Goal: Navigation & Orientation: Find specific page/section

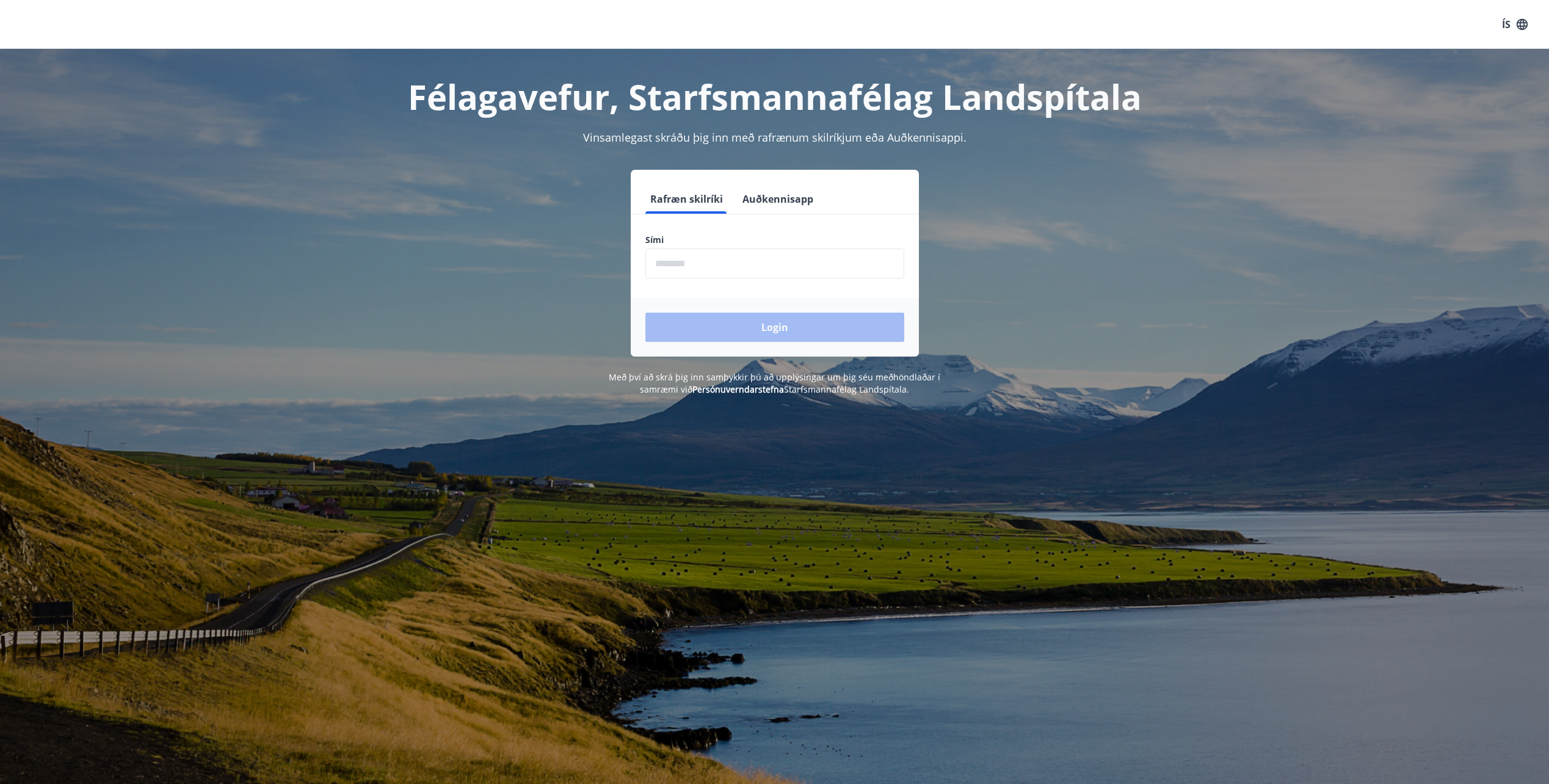
click at [756, 269] on input "phone" at bounding box center [774, 263] width 259 height 30
type input "********"
click at [753, 321] on button "Login" at bounding box center [774, 327] width 259 height 29
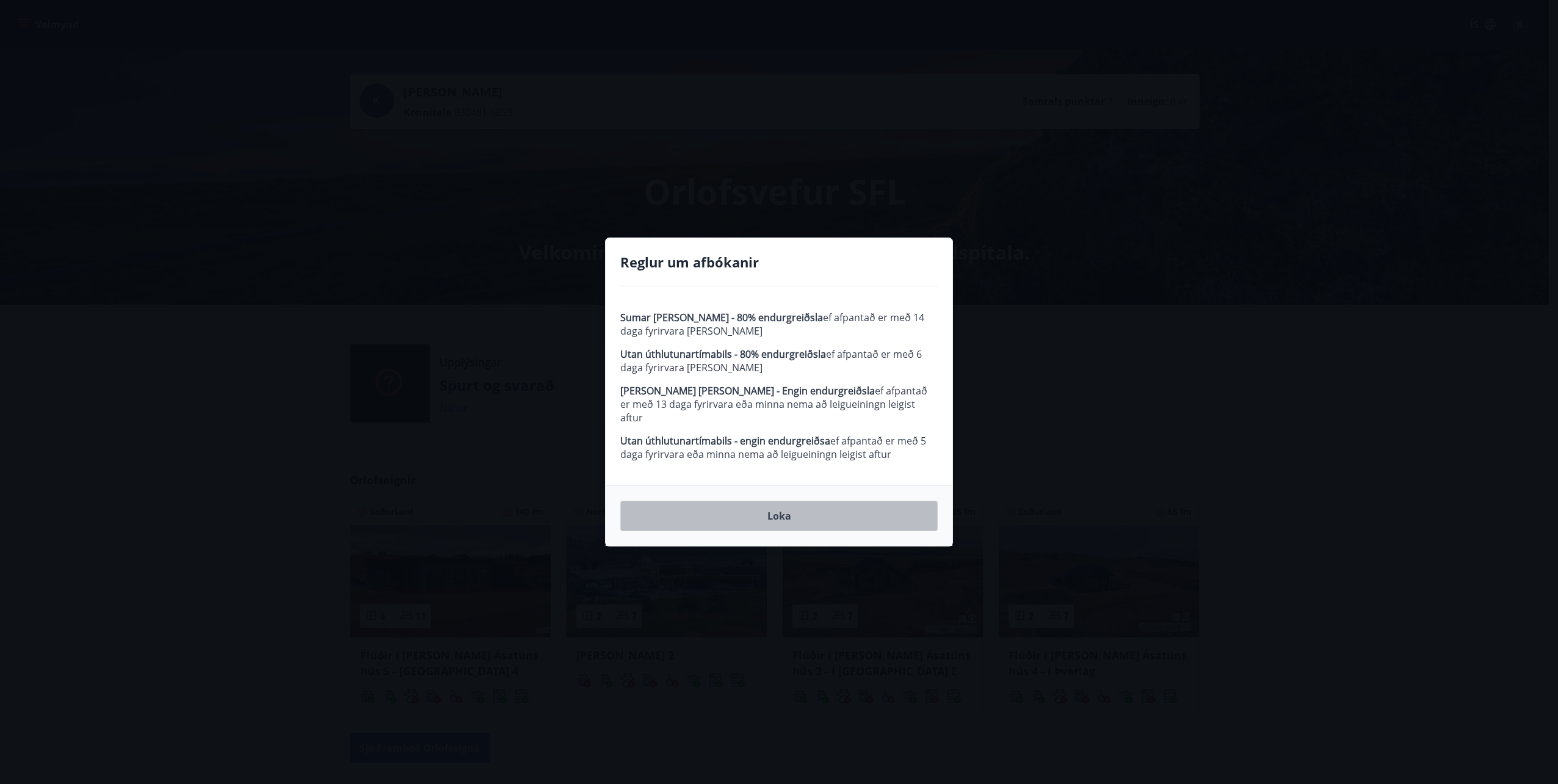
click at [787, 514] on button "Loka" at bounding box center [779, 516] width 318 height 31
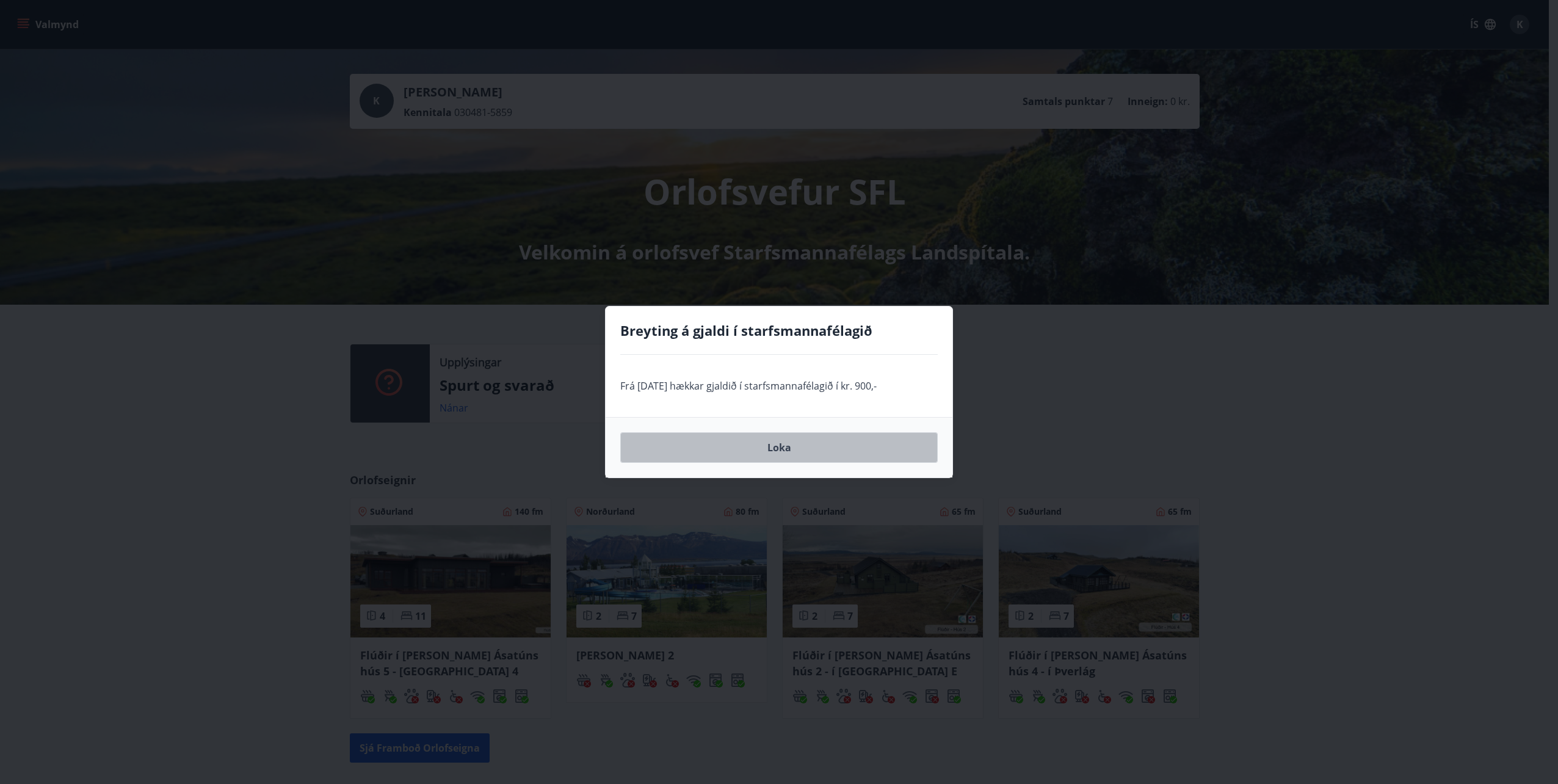
click at [785, 452] on button "Loka" at bounding box center [779, 447] width 318 height 31
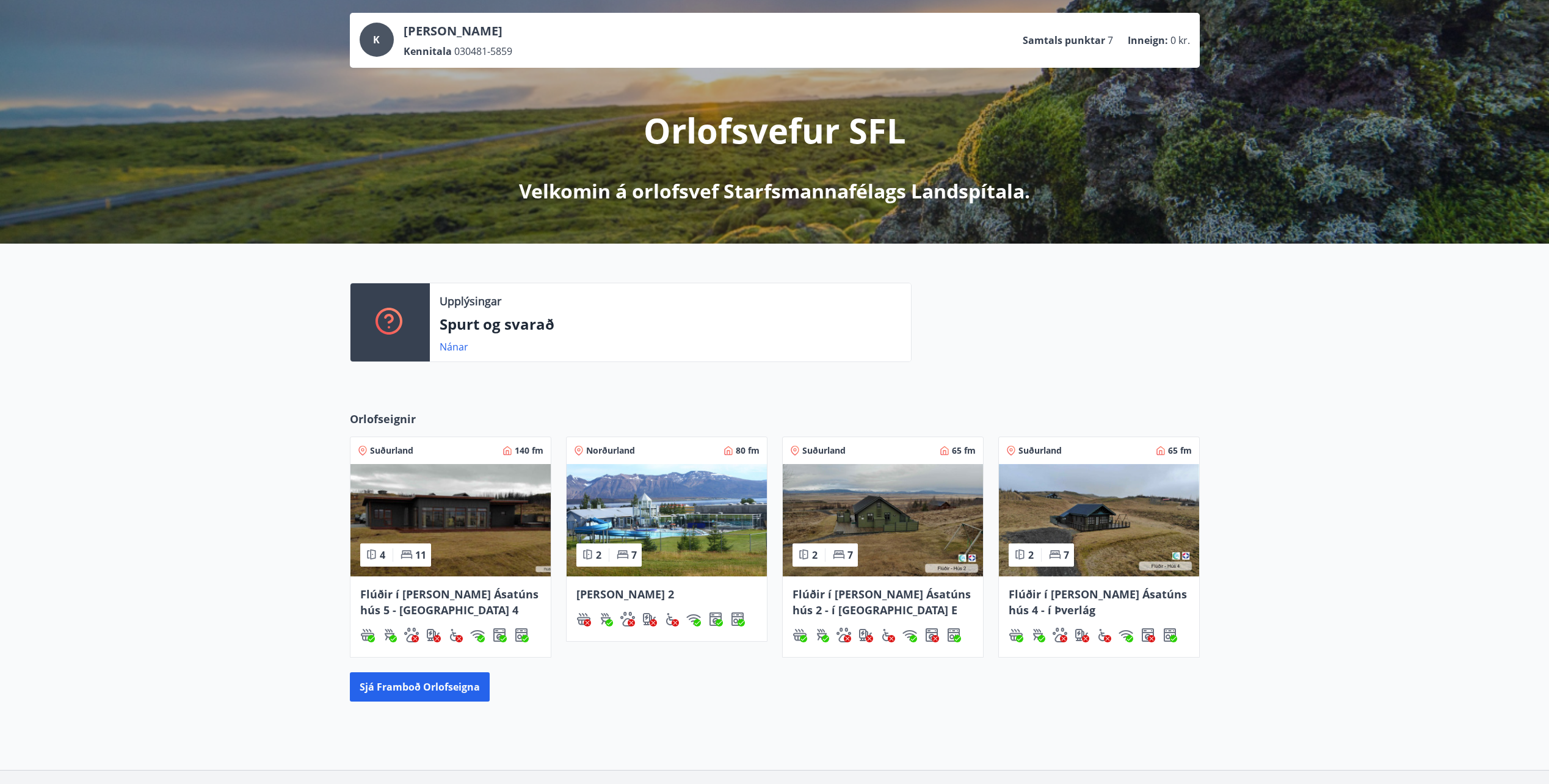
scroll to position [149, 0]
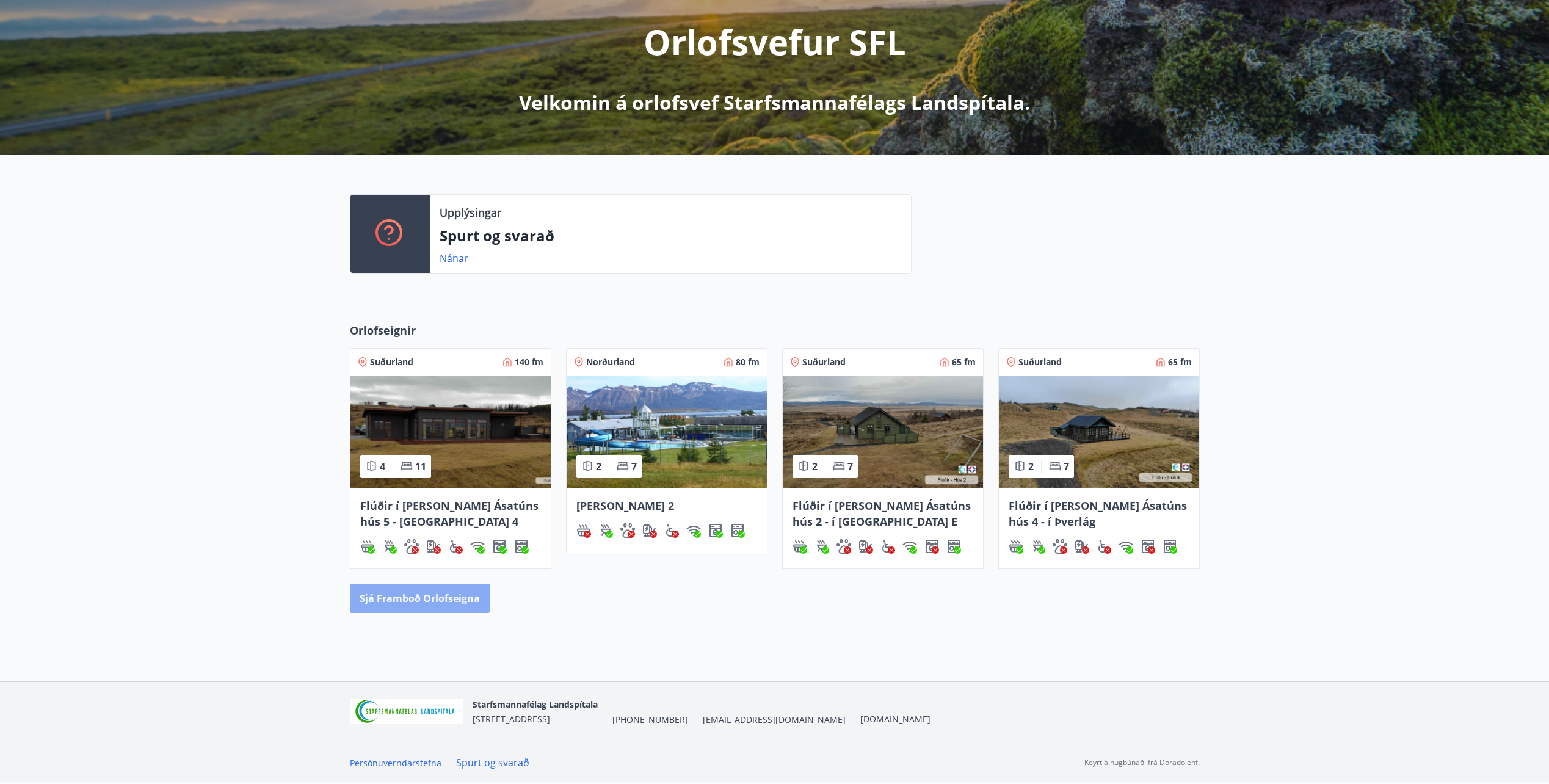
click at [469, 600] on button "Sjá framboð orlofseigna" at bounding box center [419, 598] width 140 height 29
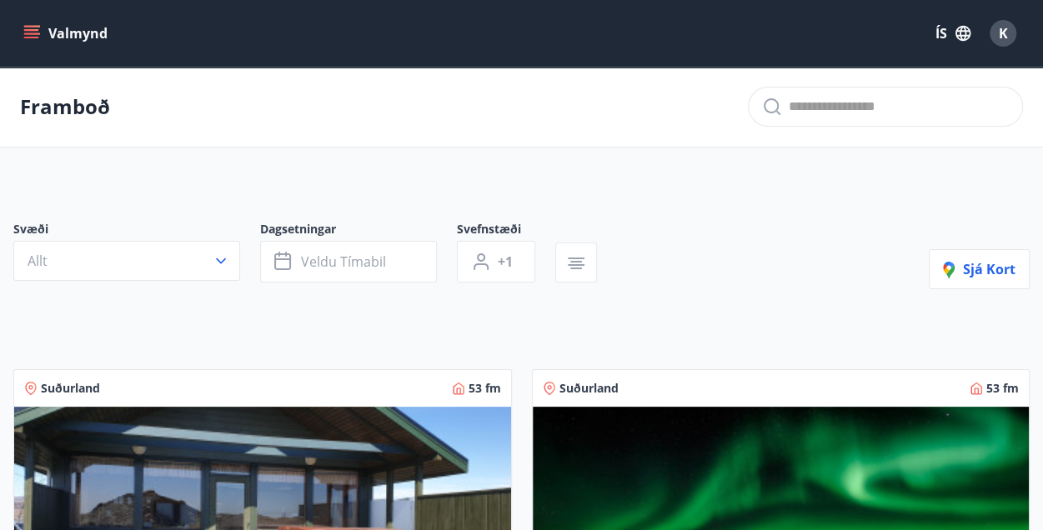
click at [53, 27] on button "Valmynd" at bounding box center [67, 33] width 94 height 30
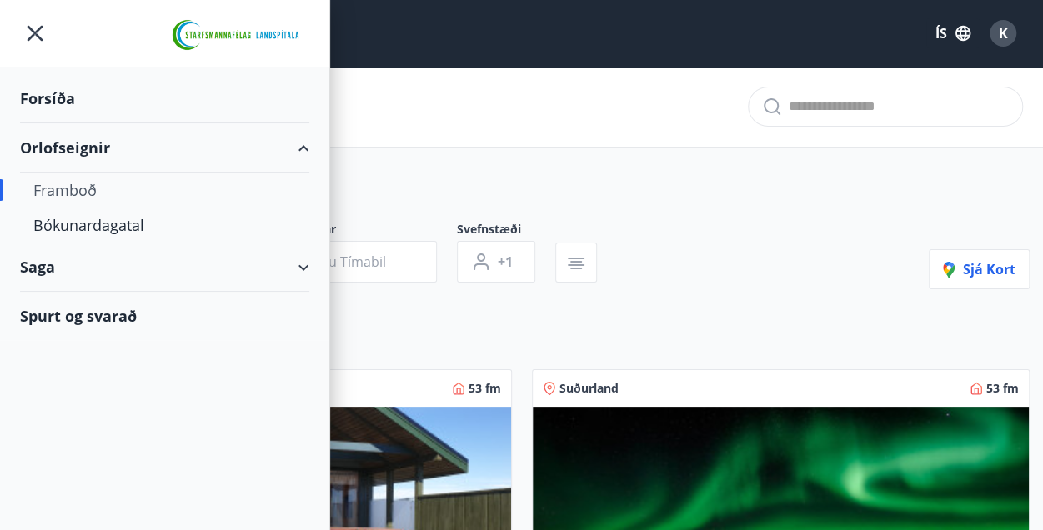
click at [190, 277] on div "Saga" at bounding box center [164, 267] width 289 height 49
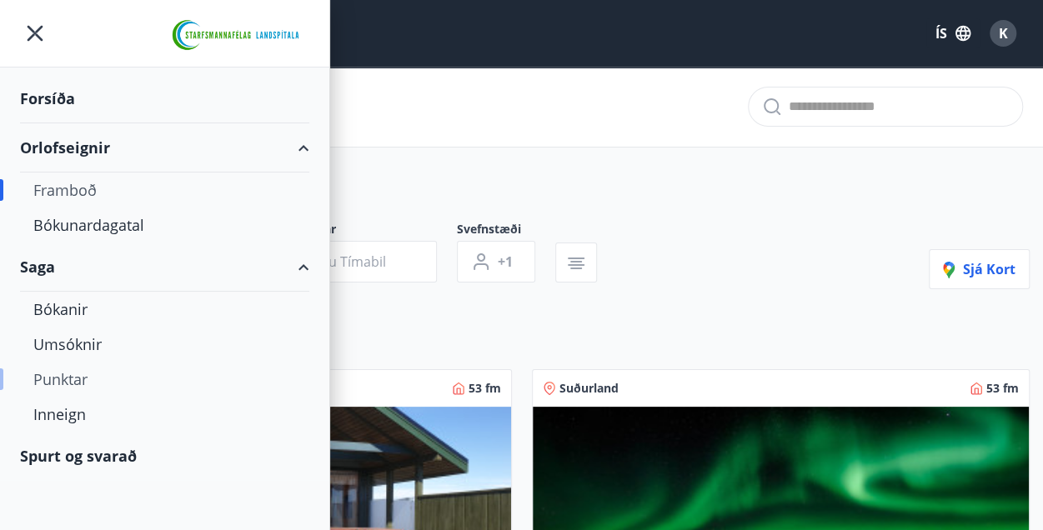
click at [45, 379] on div "Punktar" at bounding box center [164, 379] width 263 height 35
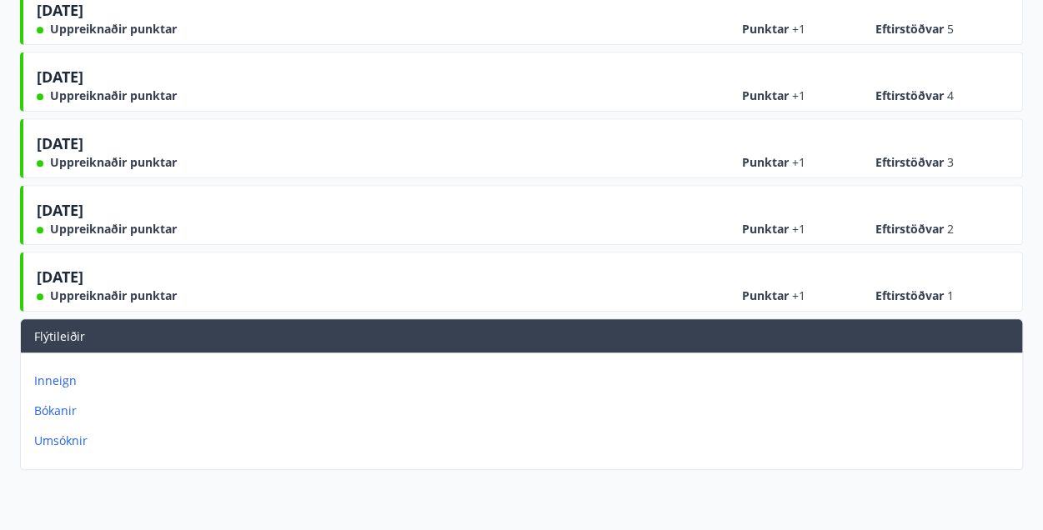
scroll to position [500, 0]
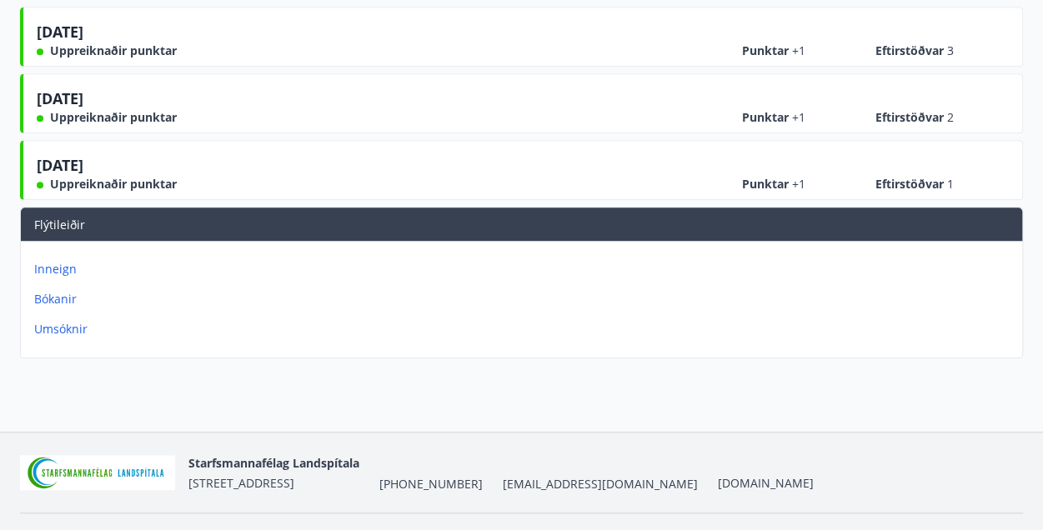
click at [58, 262] on p "Inneign" at bounding box center [524, 269] width 981 height 17
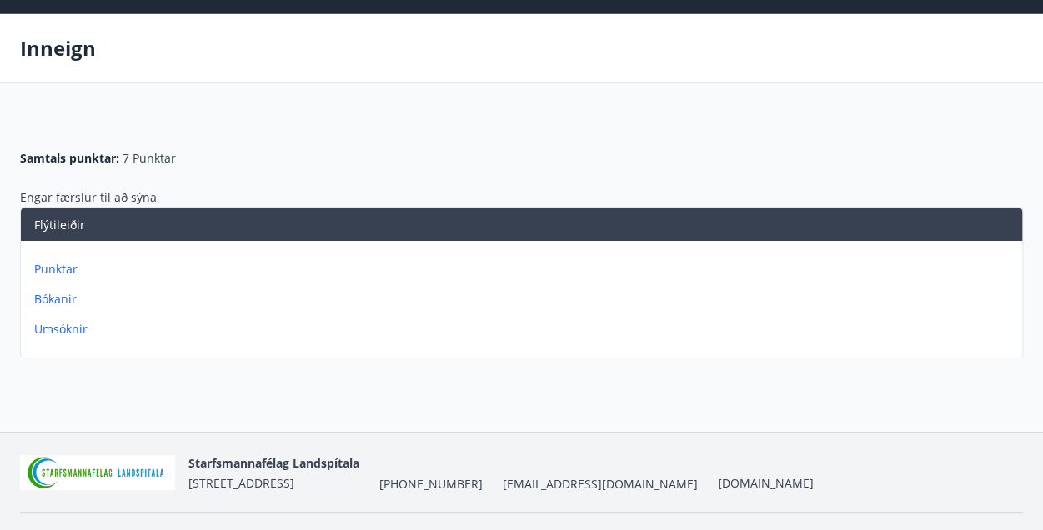
scroll to position [93, 0]
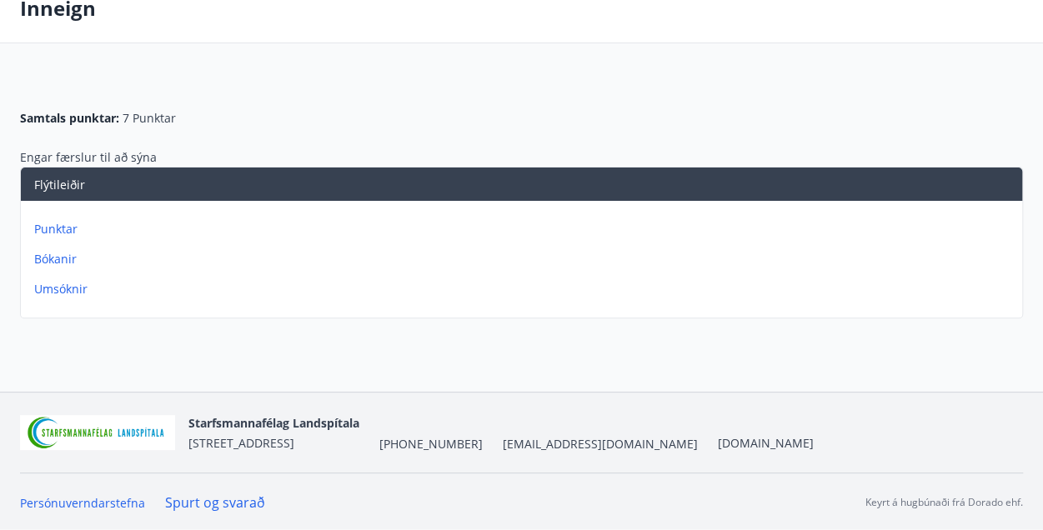
click at [40, 261] on p "Bókanir" at bounding box center [524, 259] width 981 height 17
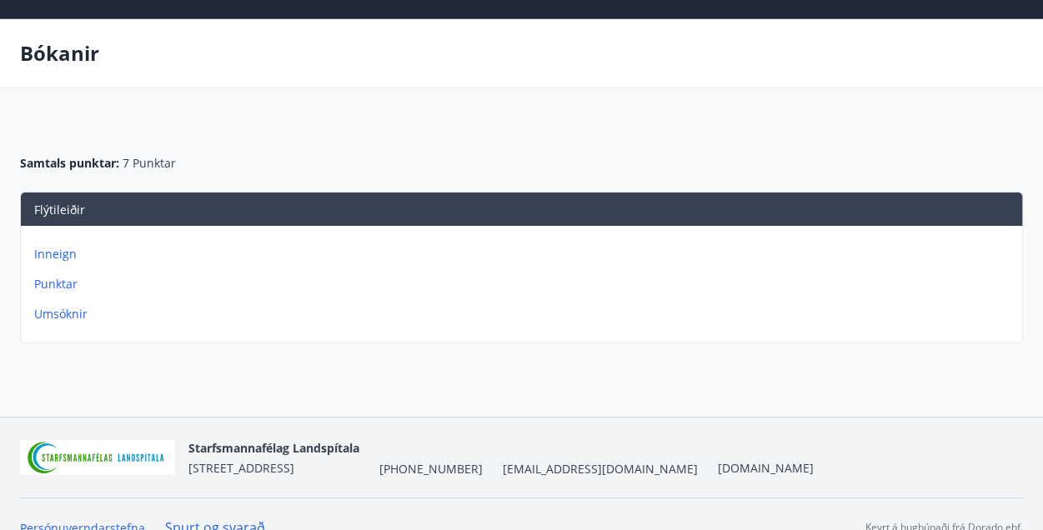
scroll to position [73, 0]
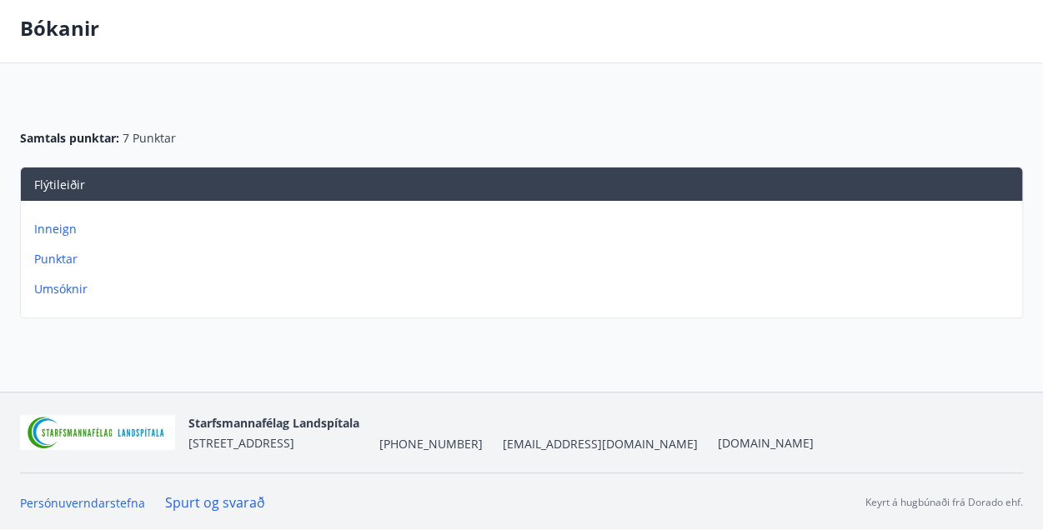
click at [69, 293] on p "Umsóknir" at bounding box center [524, 289] width 981 height 17
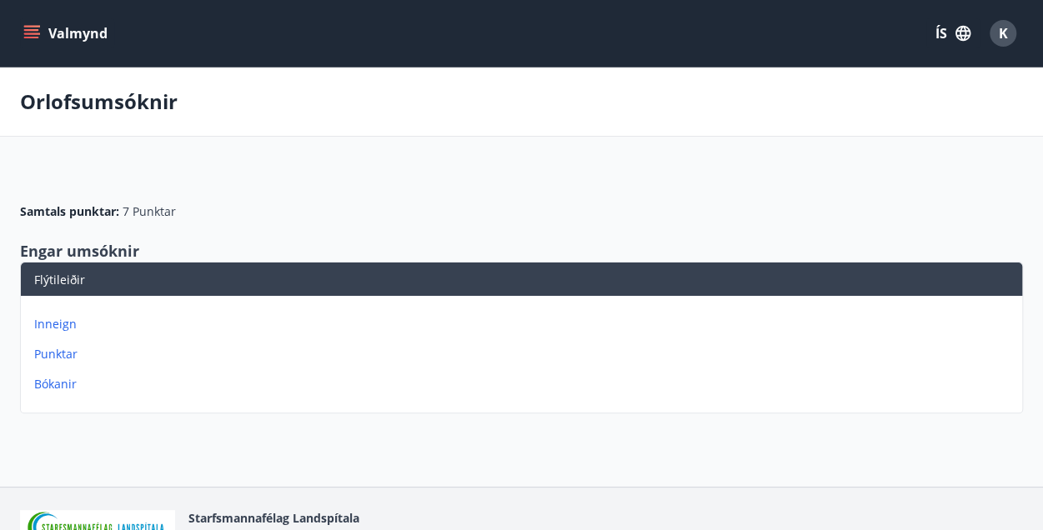
click at [28, 38] on icon "menu" at bounding box center [31, 38] width 15 height 2
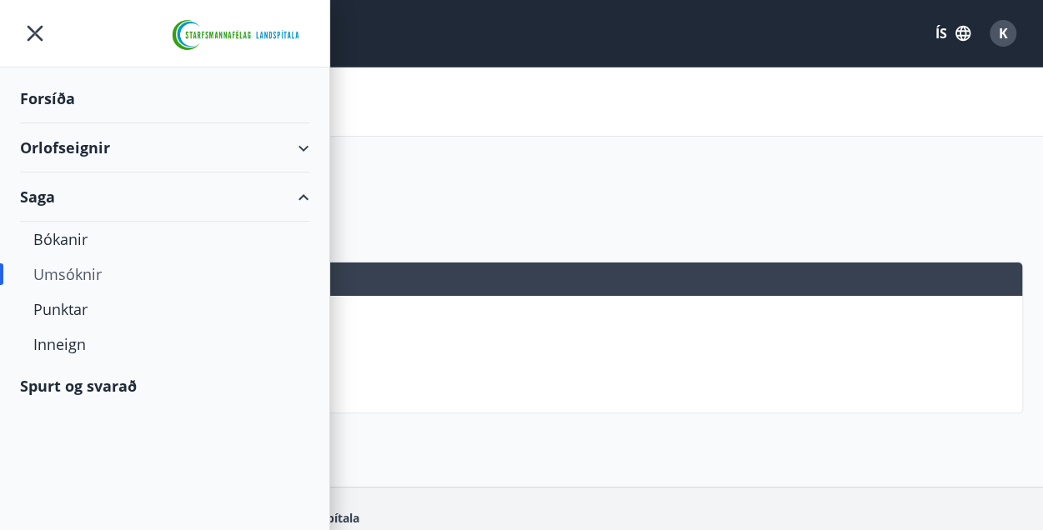
click at [78, 101] on div "Forsíða" at bounding box center [164, 98] width 289 height 49
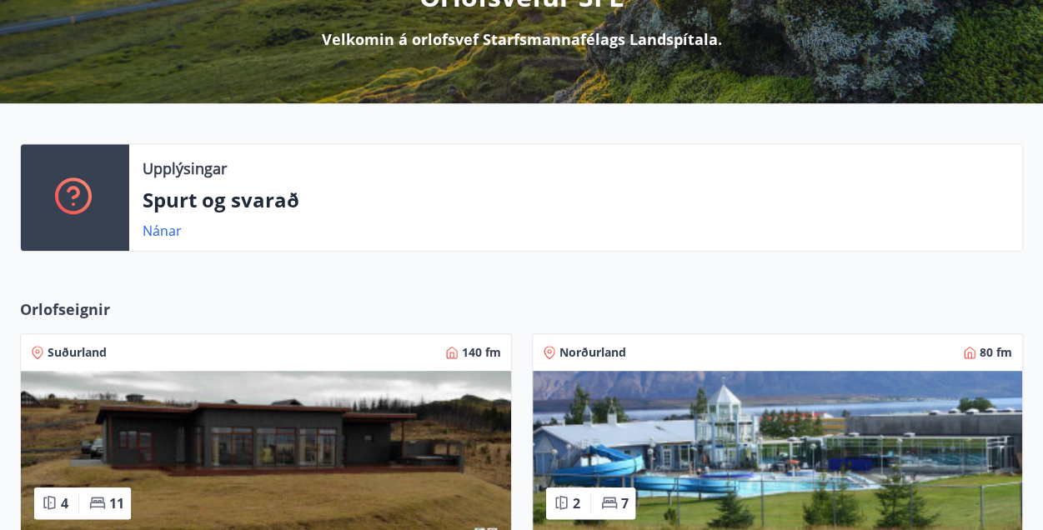
scroll to position [250, 0]
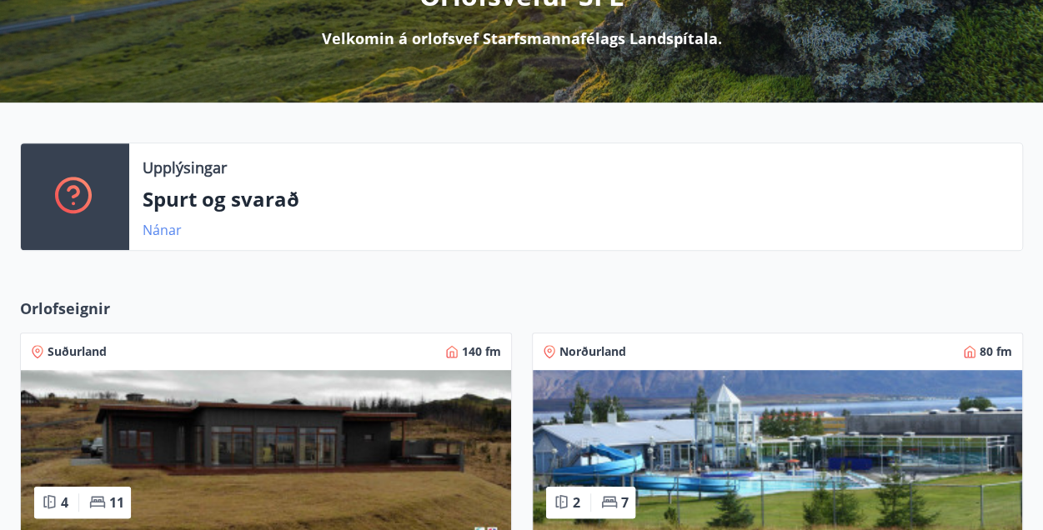
click at [149, 235] on link "Nánar" at bounding box center [162, 230] width 39 height 18
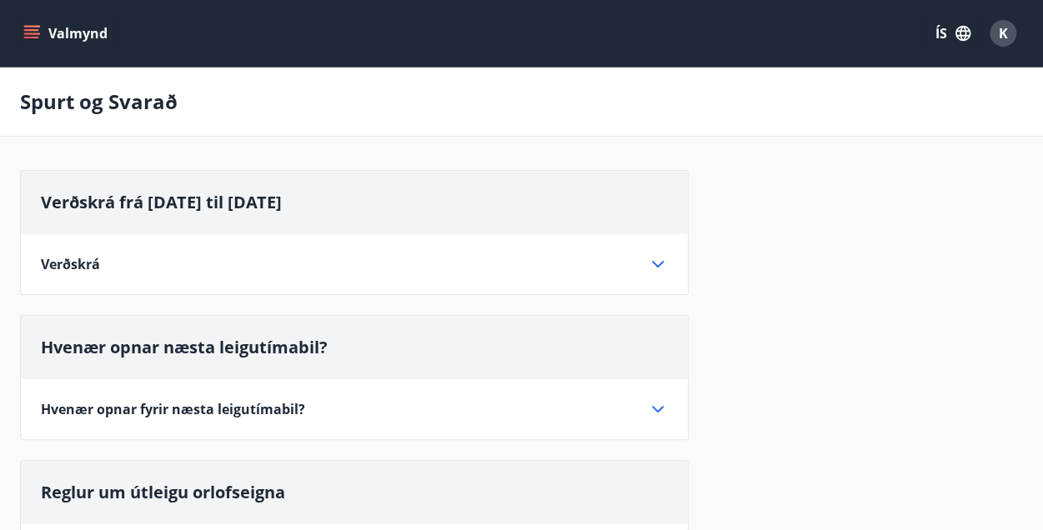
drag, startPoint x: 667, startPoint y: 269, endPoint x: 655, endPoint y: 271, distance: 11.9
click at [660, 270] on icon at bounding box center [658, 264] width 20 height 20
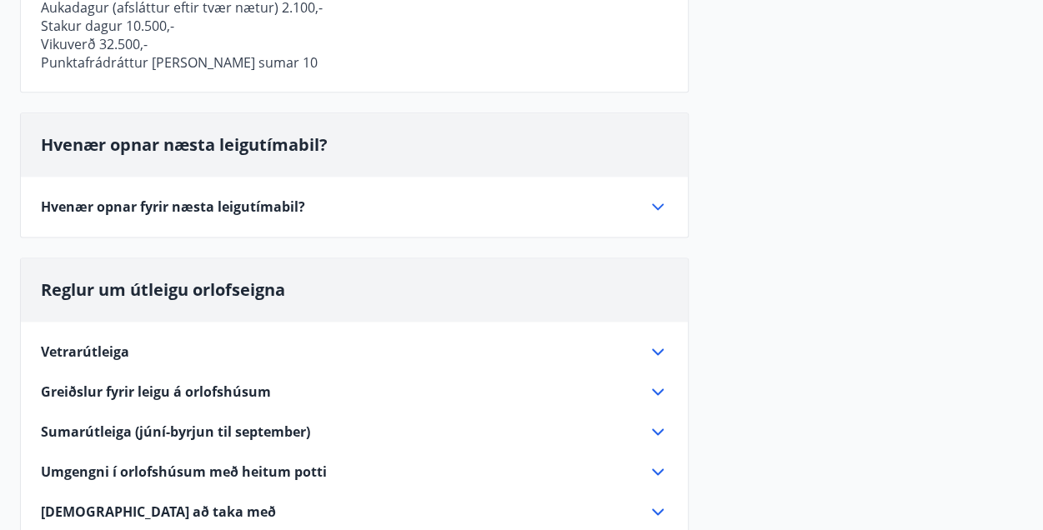
scroll to position [1001, 0]
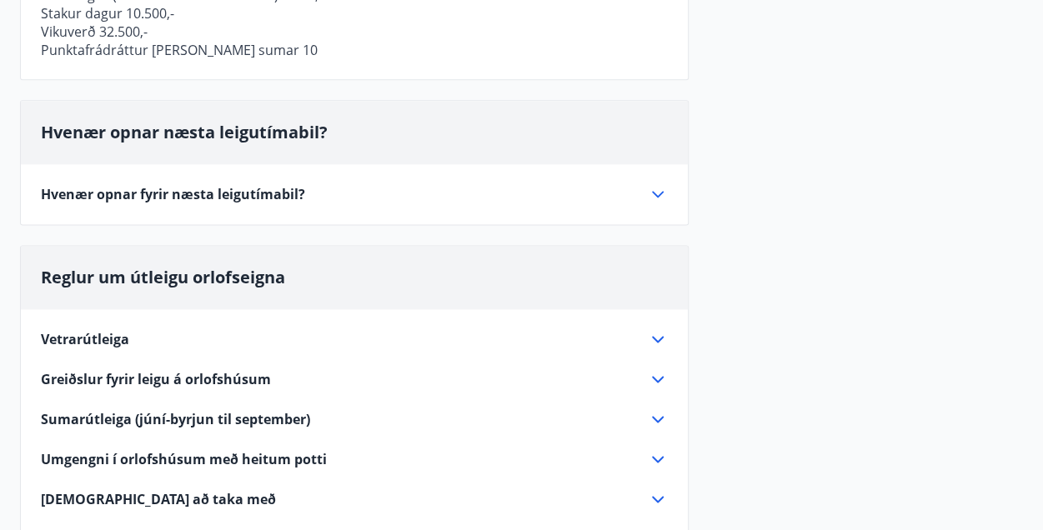
click at [655, 339] on icon at bounding box center [658, 339] width 20 height 20
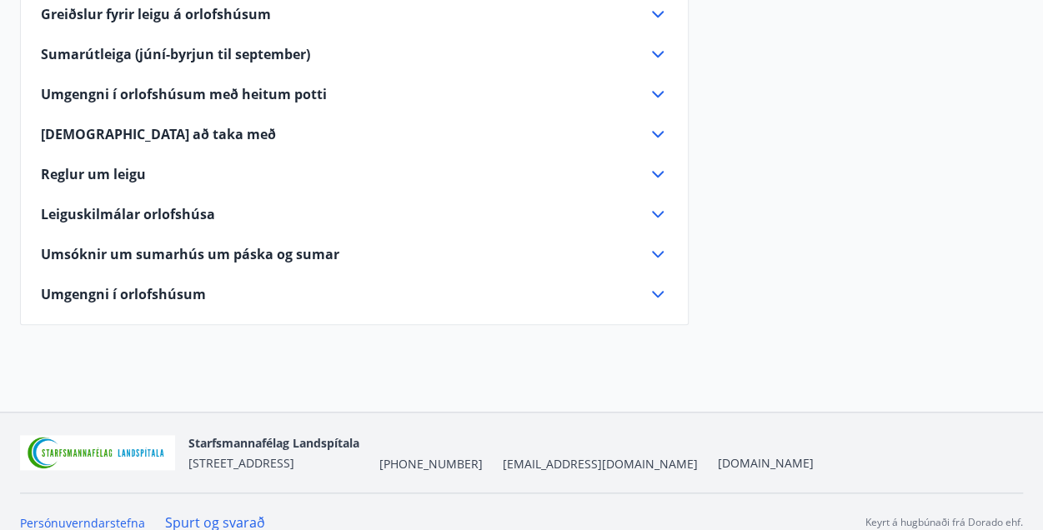
scroll to position [449, 0]
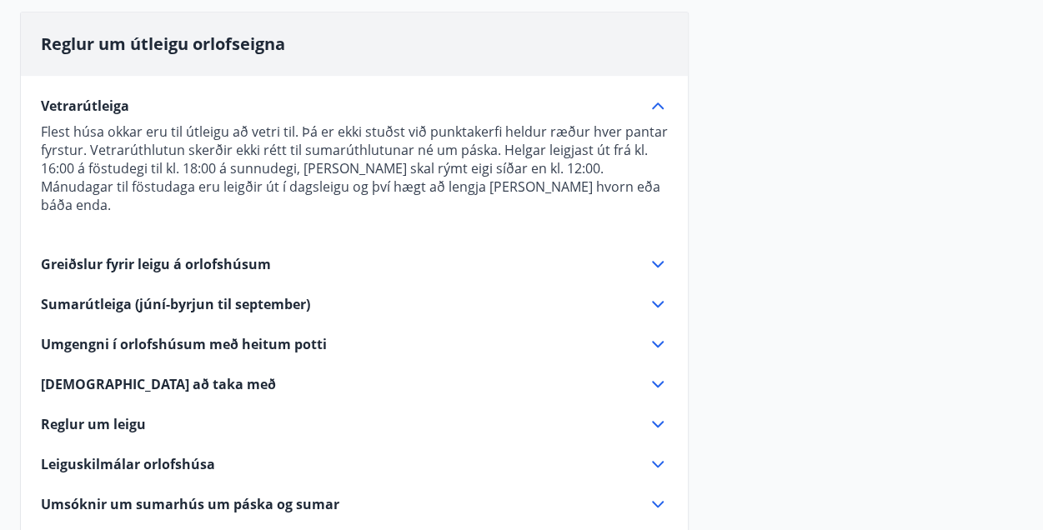
click at [654, 254] on icon at bounding box center [658, 264] width 20 height 20
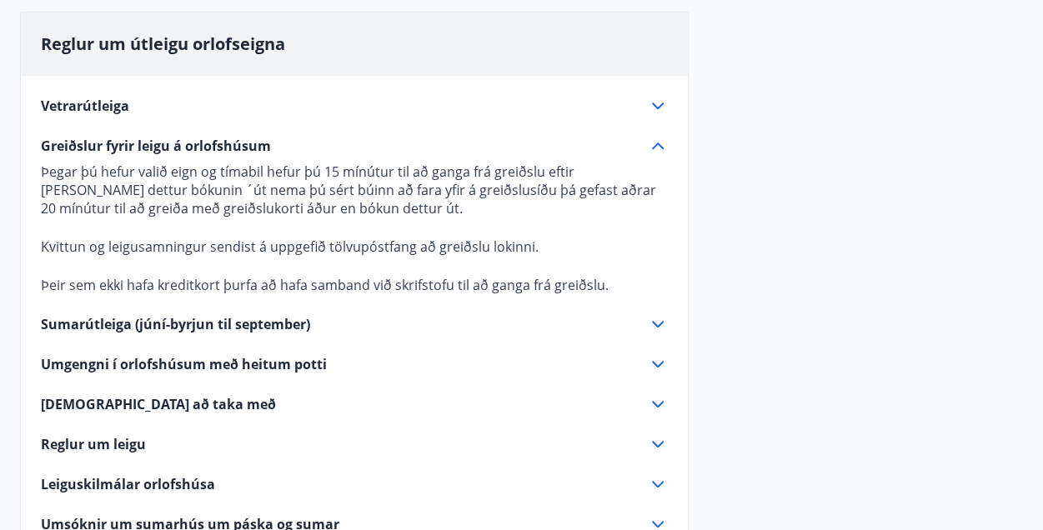
click at [669, 312] on div "Vetrarútleiga Flest húsa okkar eru til útleigu að vetri til. Þá er ekki stuðst …" at bounding box center [354, 325] width 667 height 499
click at [662, 321] on icon at bounding box center [658, 324] width 12 height 7
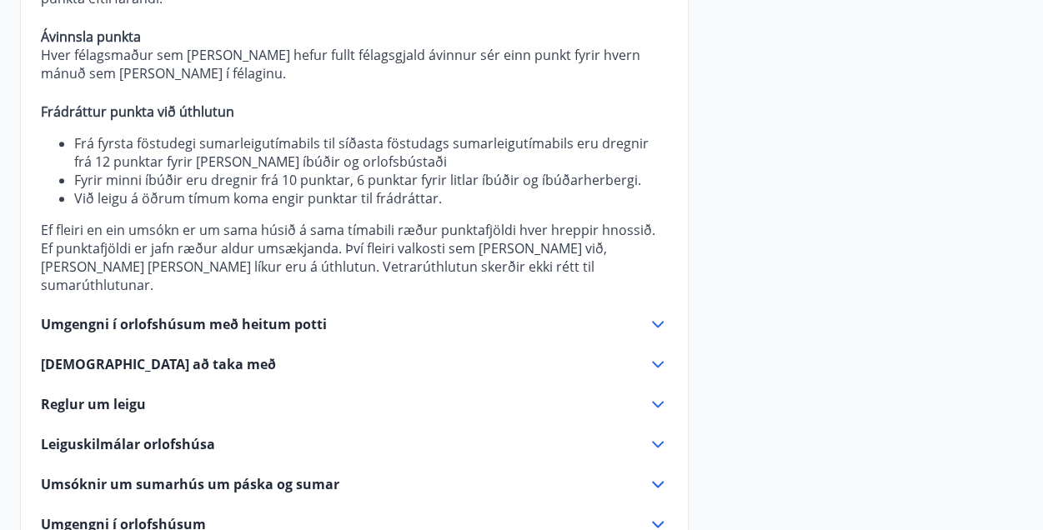
scroll to position [791, 0]
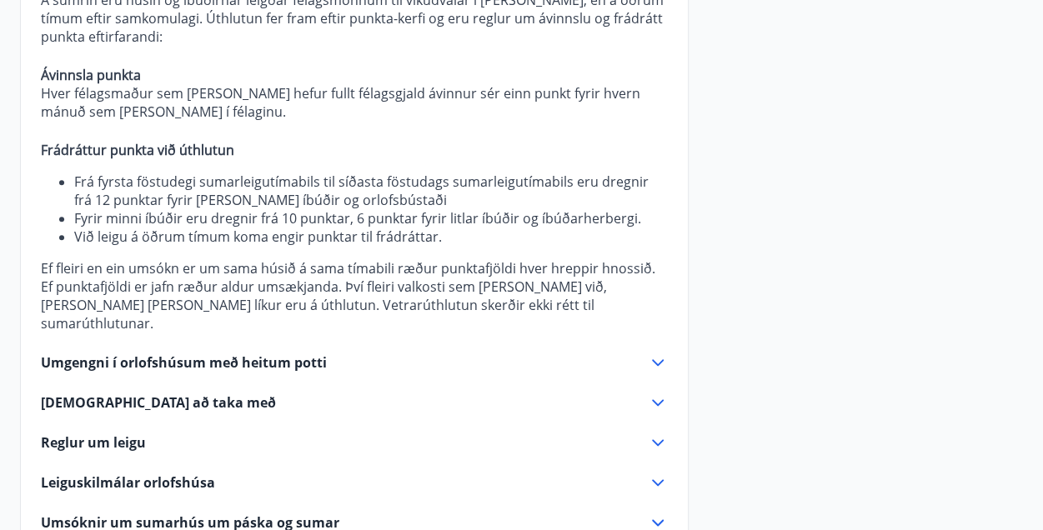
click at [659, 353] on icon at bounding box center [658, 363] width 20 height 20
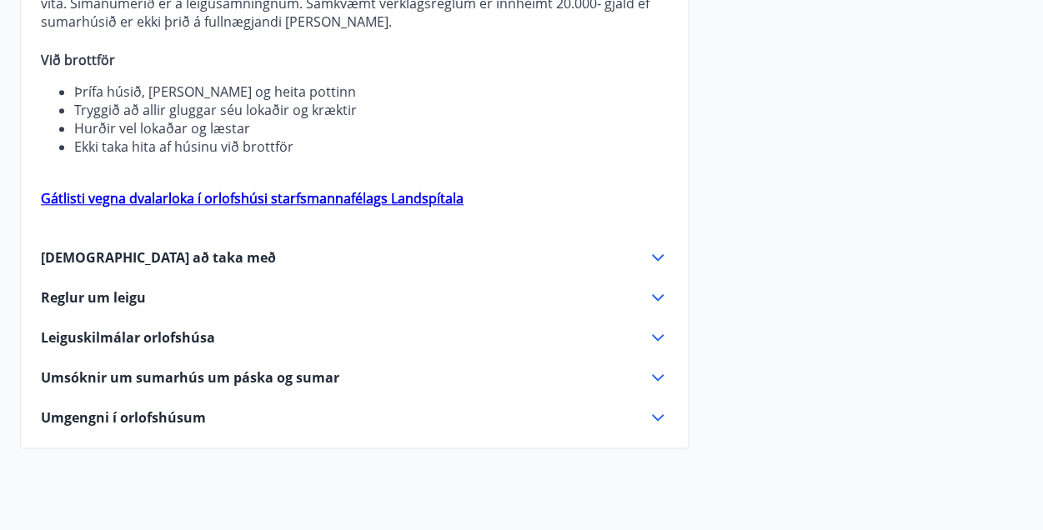
scroll to position [707, 0]
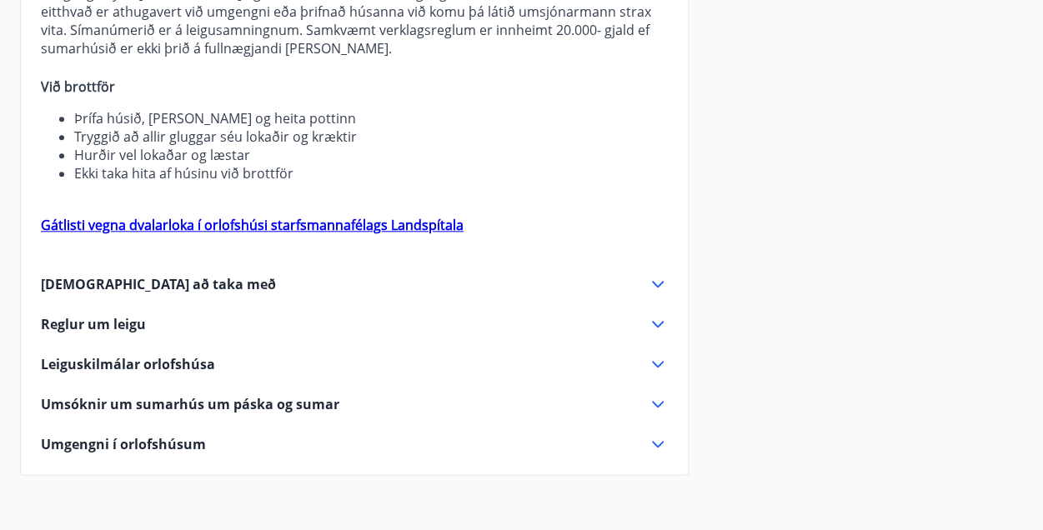
click at [645, 265] on div "Vetrarútleiga Flest húsa okkar eru til útleigu að vetri til. Þá er ekki stuðst …" at bounding box center [354, 135] width 667 height 637
click at [652, 287] on icon at bounding box center [658, 284] width 20 height 20
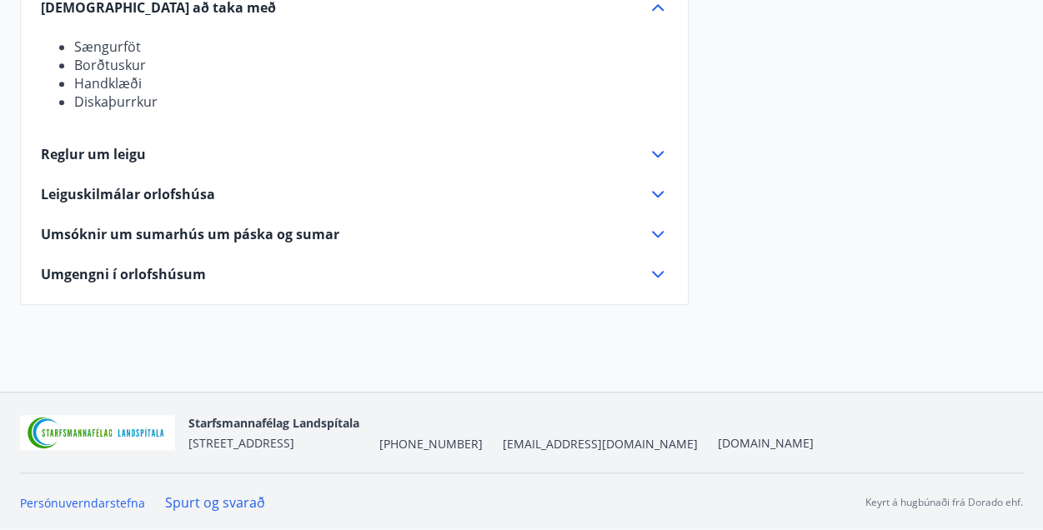
scroll to position [705, 0]
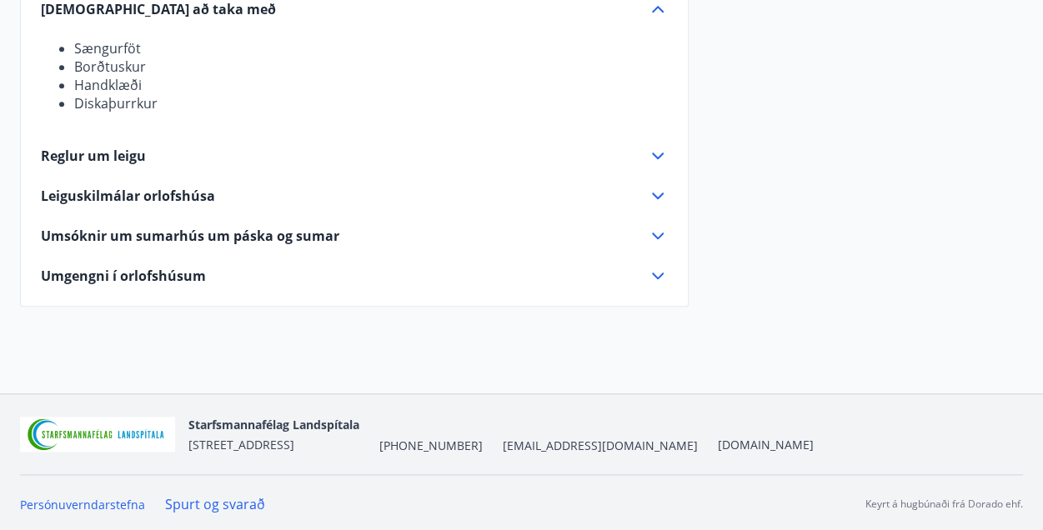
click at [652, 152] on icon at bounding box center [658, 156] width 20 height 20
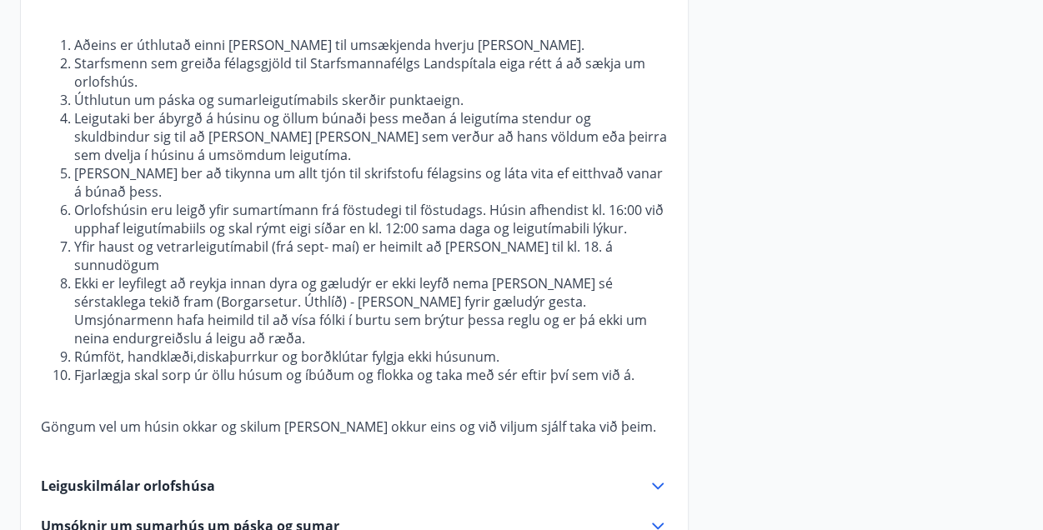
scroll to position [872, 0]
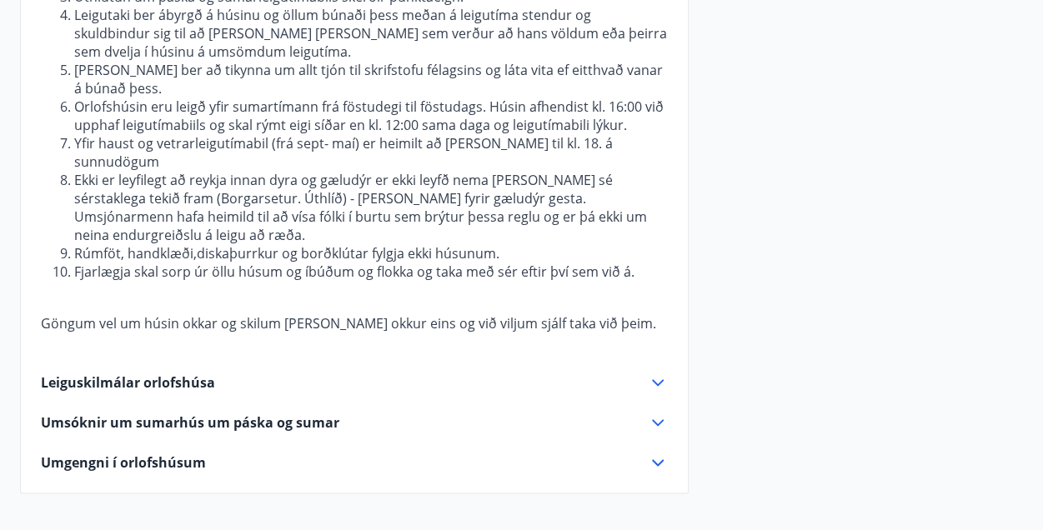
click at [654, 373] on icon at bounding box center [658, 383] width 20 height 20
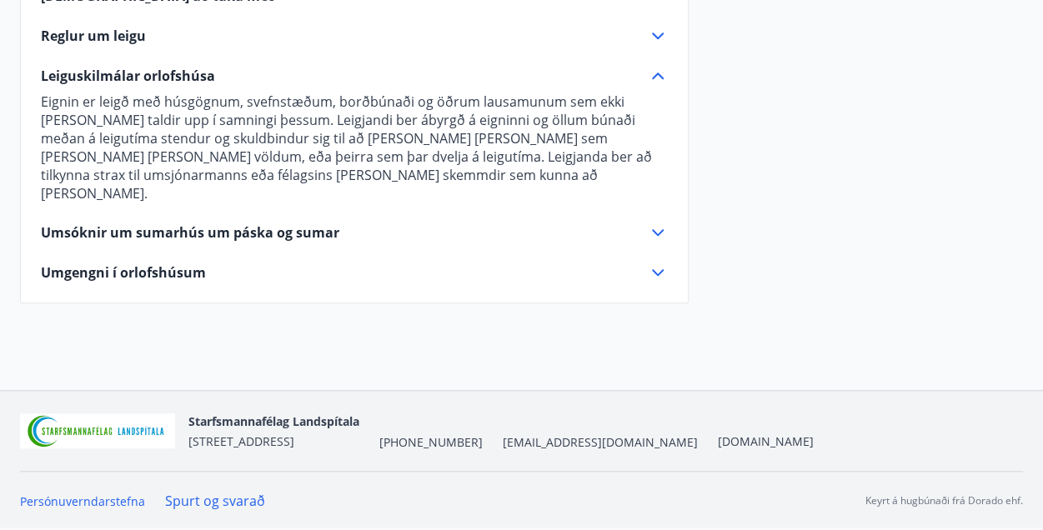
scroll to position [697, 0]
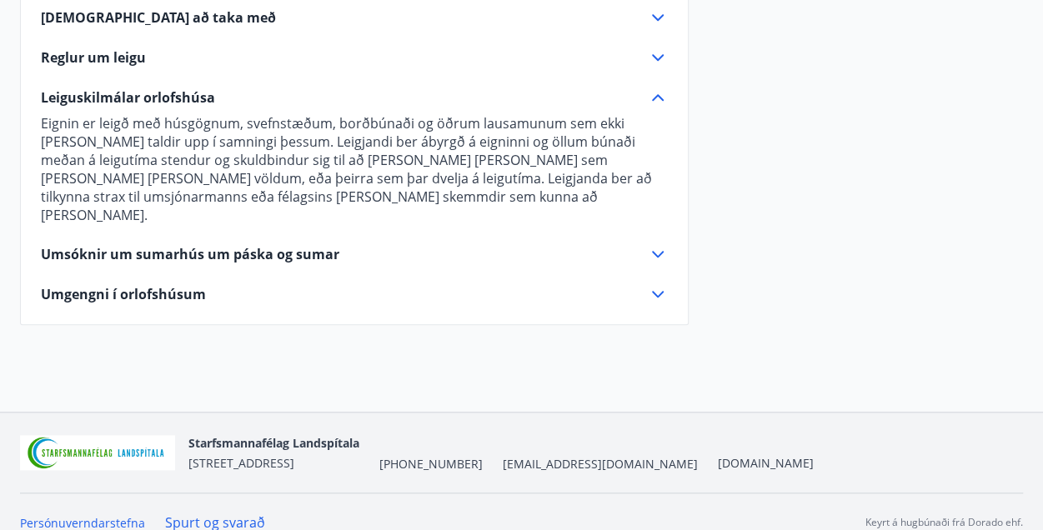
click at [660, 244] on icon at bounding box center [658, 254] width 20 height 20
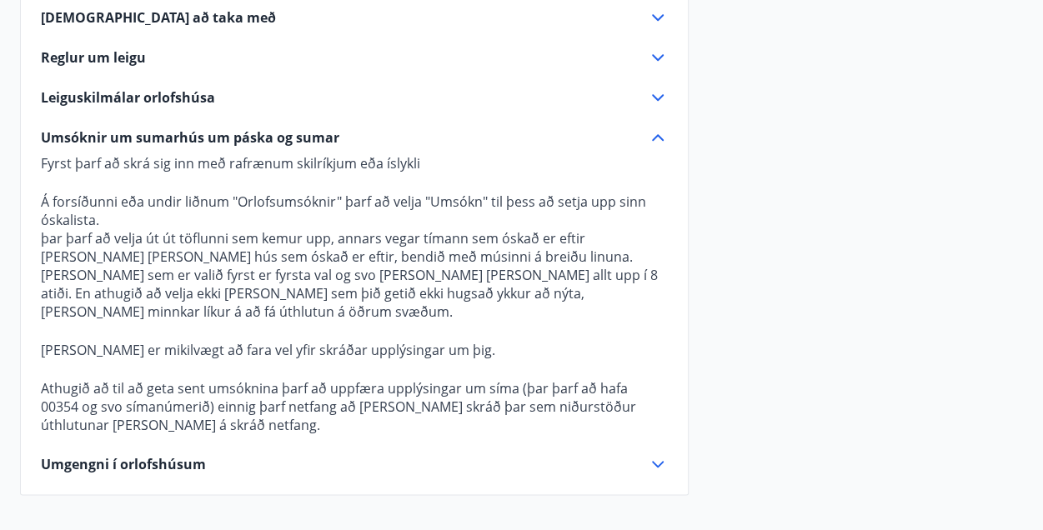
click at [657, 454] on icon at bounding box center [658, 464] width 20 height 20
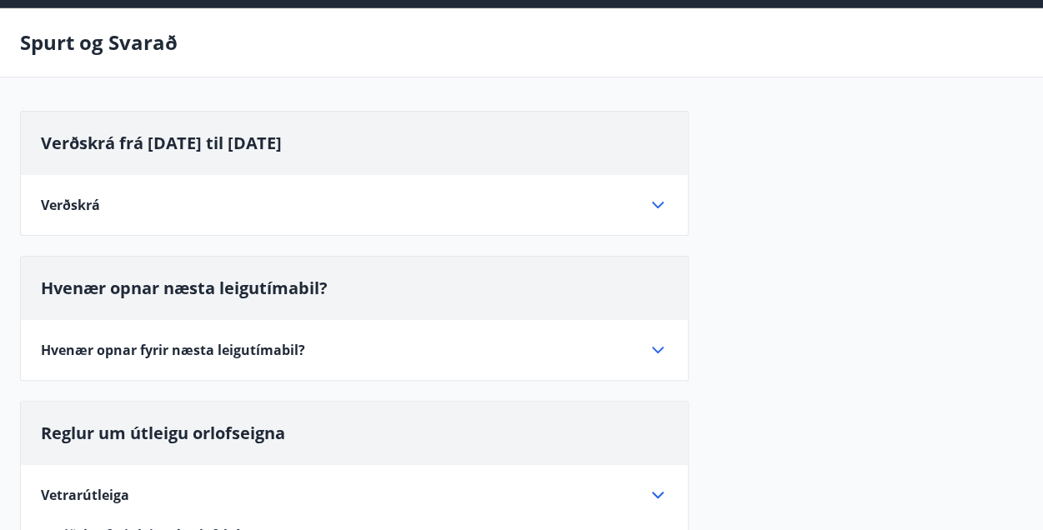
scroll to position [0, 0]
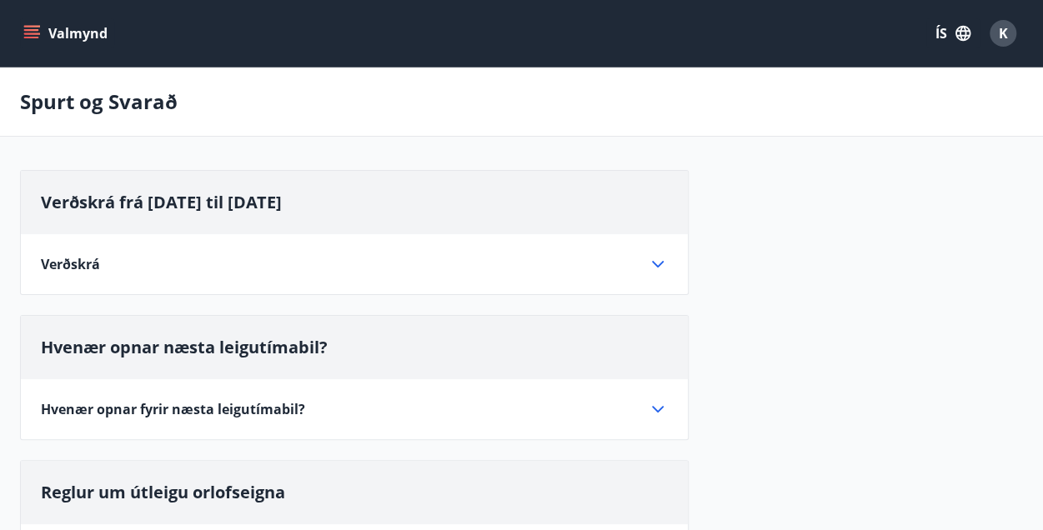
click at [15, 33] on div "Valmynd ÍS K" at bounding box center [521, 33] width 1043 height 67
click at [27, 28] on icon "menu" at bounding box center [31, 33] width 17 height 17
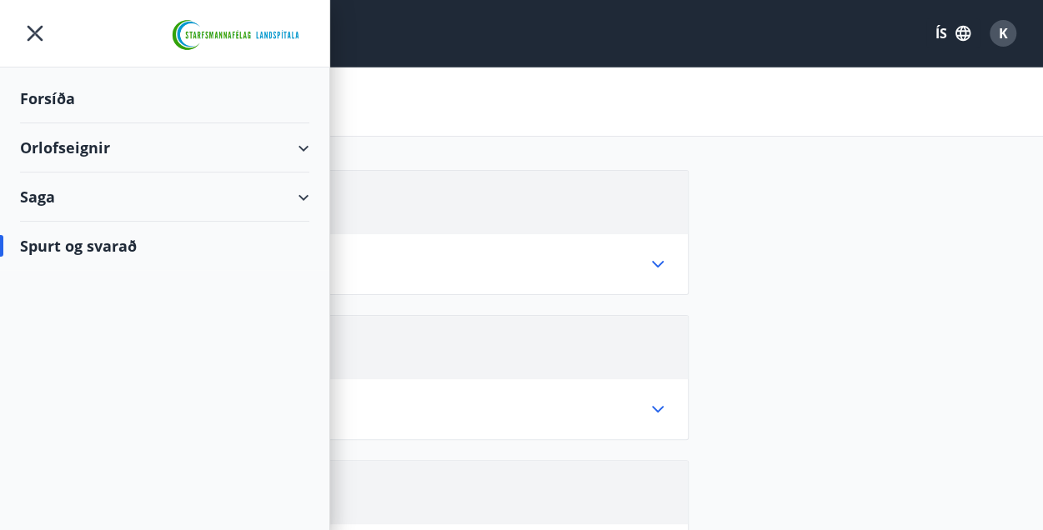
click at [43, 24] on icon "menu" at bounding box center [35, 33] width 30 height 30
